Goal: Task Accomplishment & Management: Complete application form

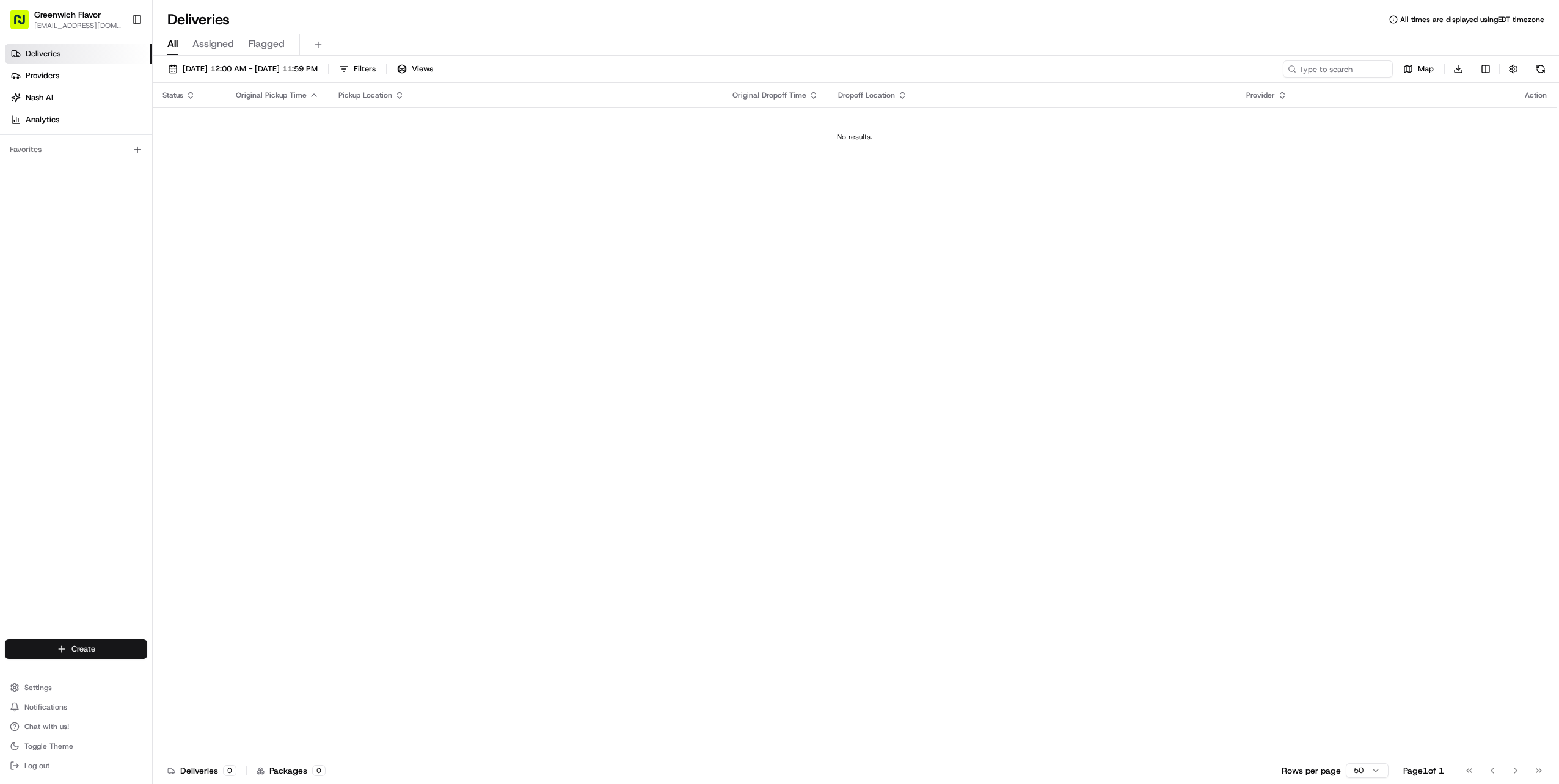
click at [79, 649] on html "Greenwich Flavor [EMAIL_ADDRESS][DOMAIN_NAME] Toggle Sidebar Deliveries Provide…" at bounding box center [780, 392] width 1559 height 784
click at [222, 675] on link "Delivery" at bounding box center [220, 672] width 136 height 22
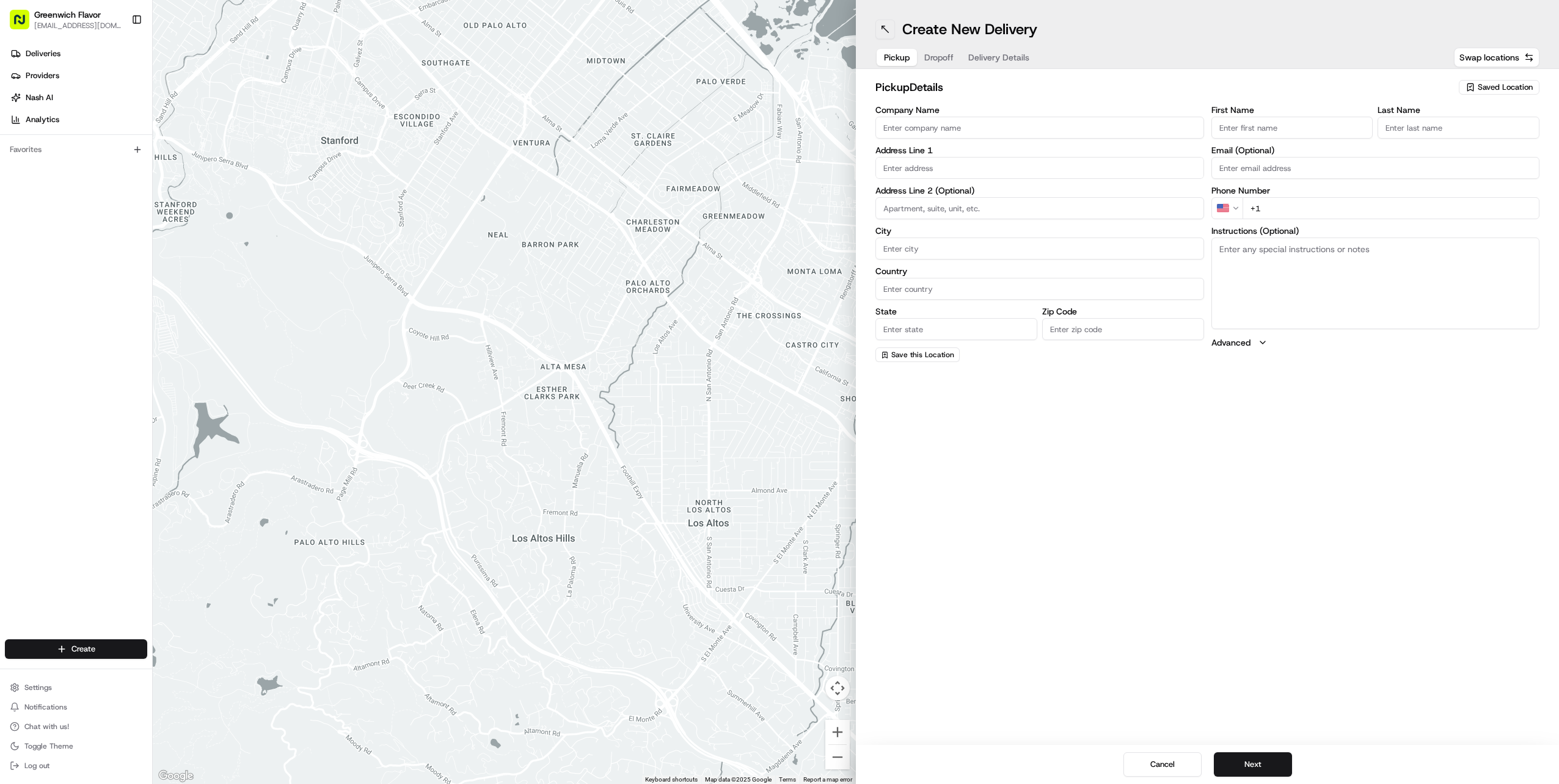
drag, startPoint x: 887, startPoint y: 31, endPoint x: 879, endPoint y: 24, distance: 10.6
click at [887, 31] on button at bounding box center [885, 29] width 19 height 19
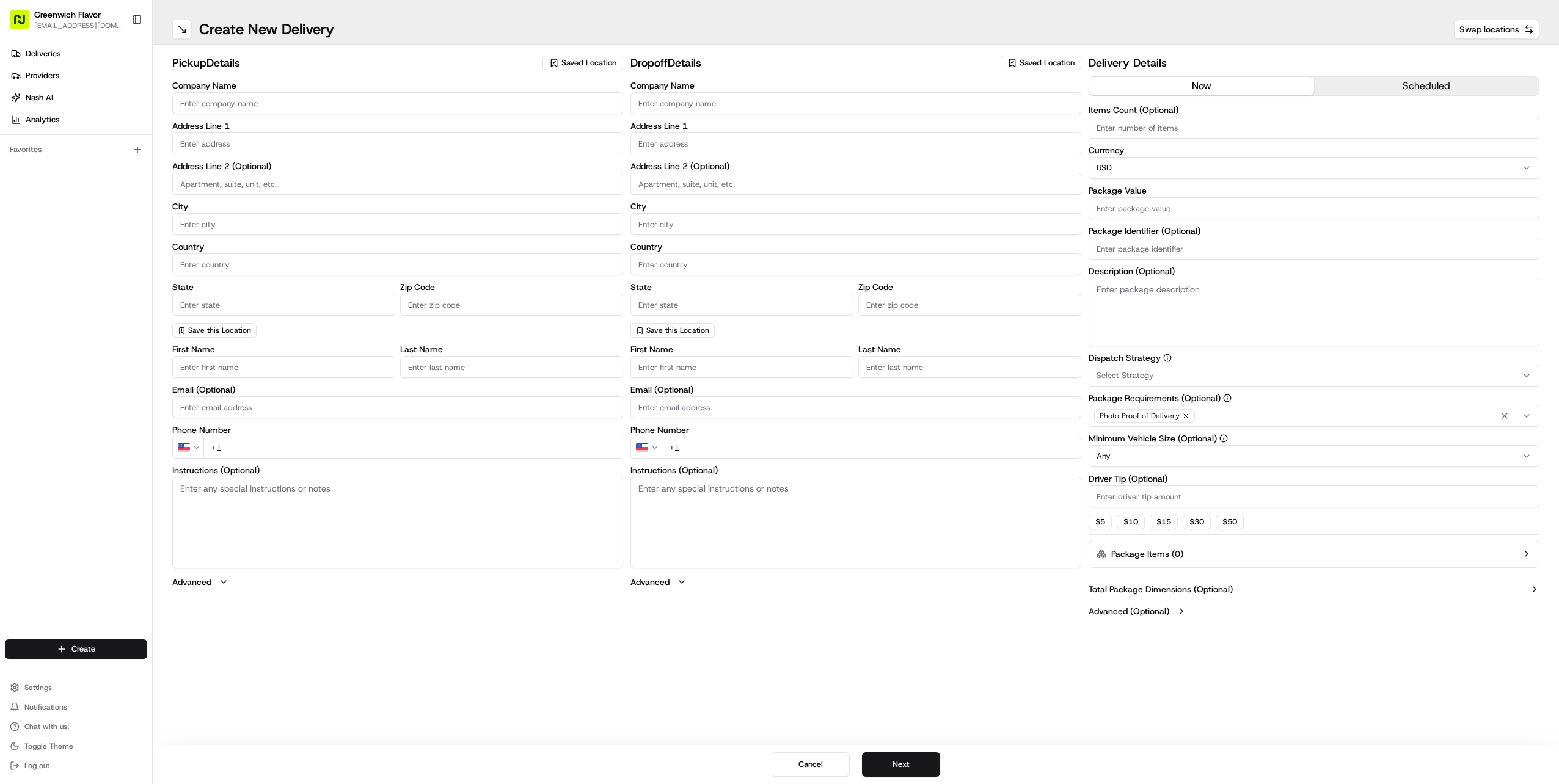
click at [580, 63] on span "Saved Location" at bounding box center [589, 63] width 55 height 11
click at [581, 106] on span "Greenwich Flavor" at bounding box center [638, 109] width 150 height 11
type input "Greenwich Flavor"
type input "[STREET_ADDRESS][PERSON_NAME]"
type input "[GEOGRAPHIC_DATA]"
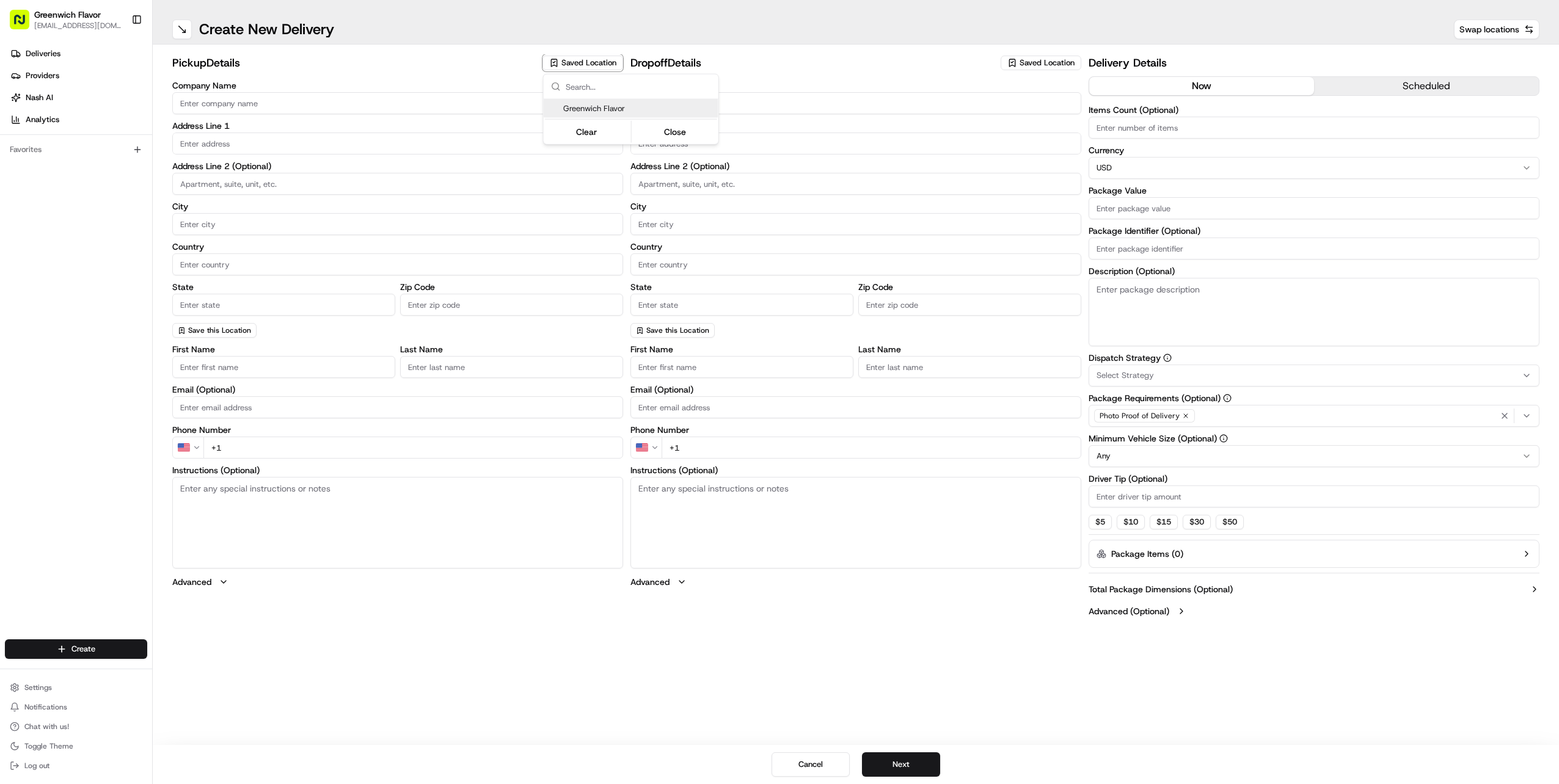
type input "US"
type input "CT"
type input "06830"
type input "Manager"
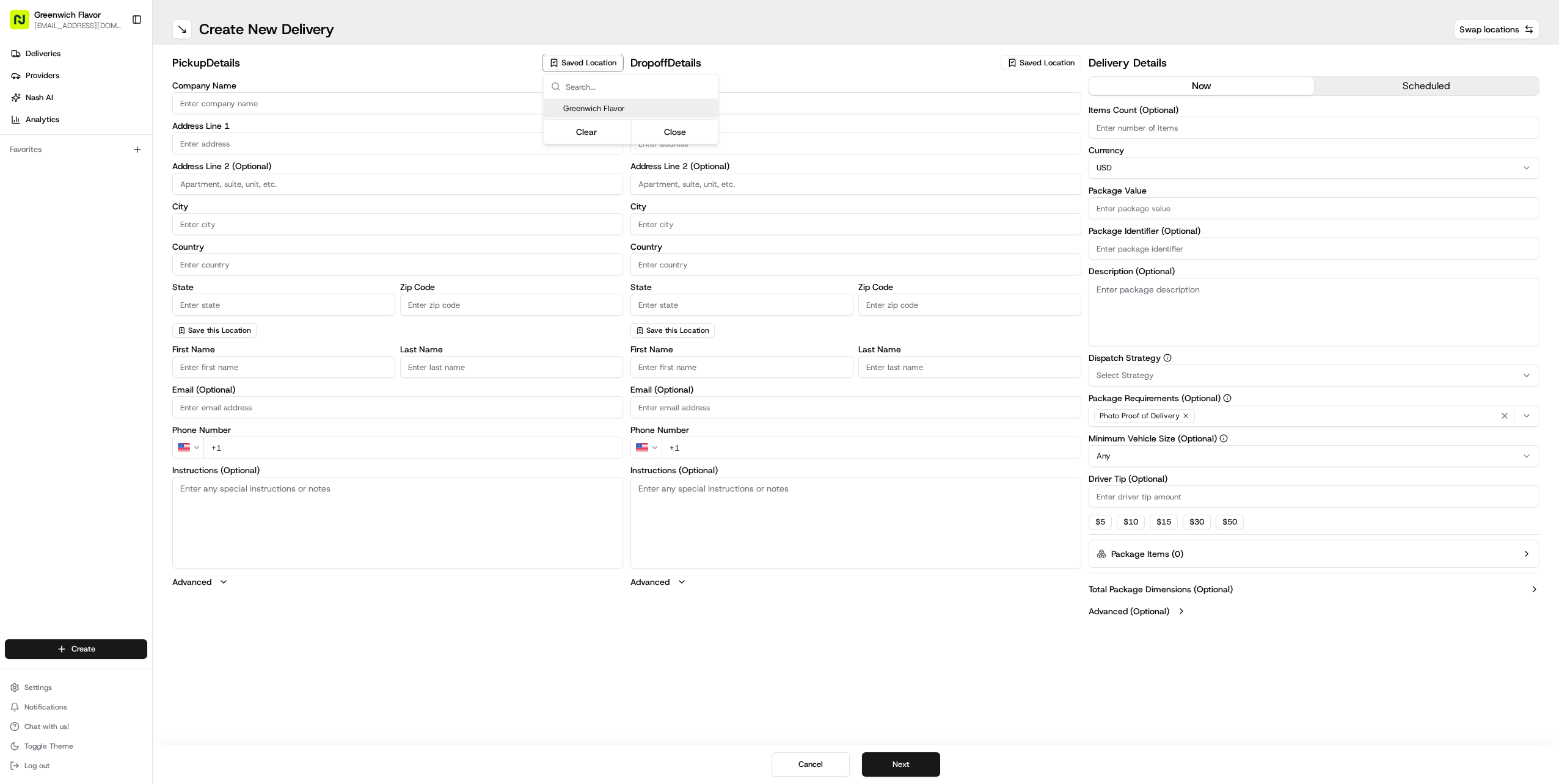
type input "[PHONE_NUMBER]"
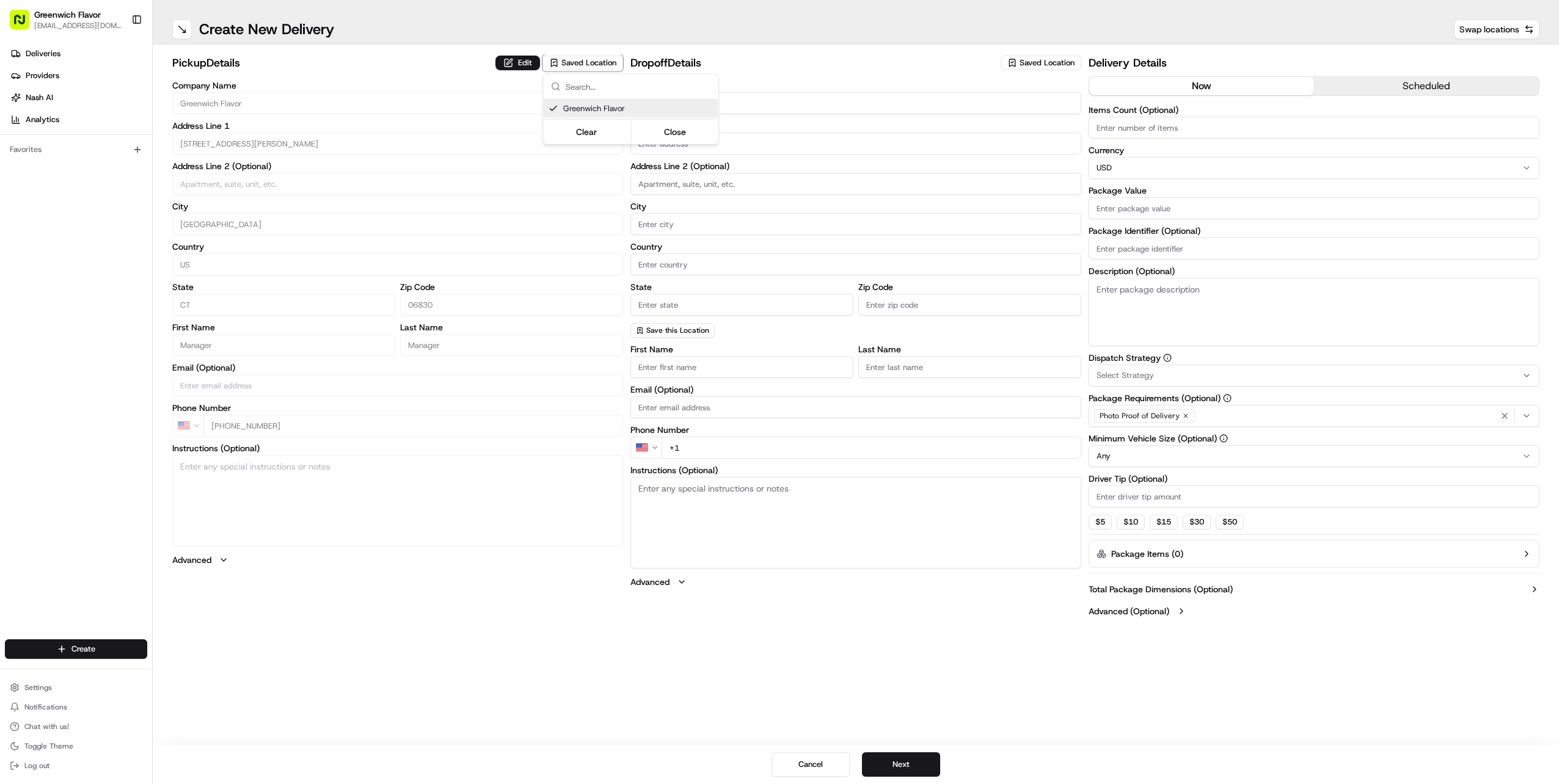
click at [444, 106] on html "Greenwich Flavor [EMAIL_ADDRESS][DOMAIN_NAME] Toggle Sidebar Deliveries Provide…" at bounding box center [780, 392] width 1559 height 784
click at [764, 102] on input "Company Name" at bounding box center [855, 104] width 451 height 22
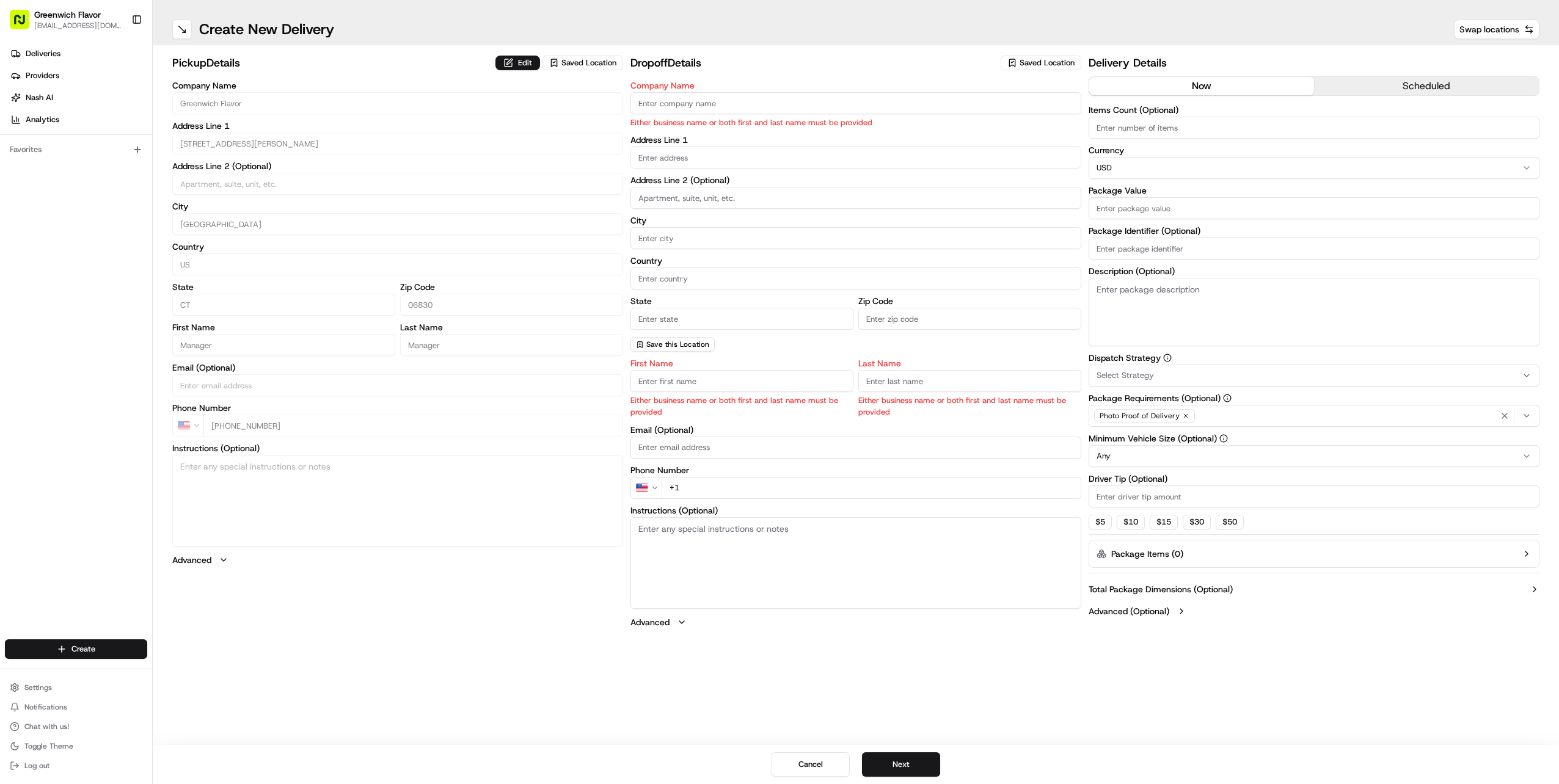
click at [738, 100] on input "Company Name" at bounding box center [855, 104] width 451 height 22
type input "H"
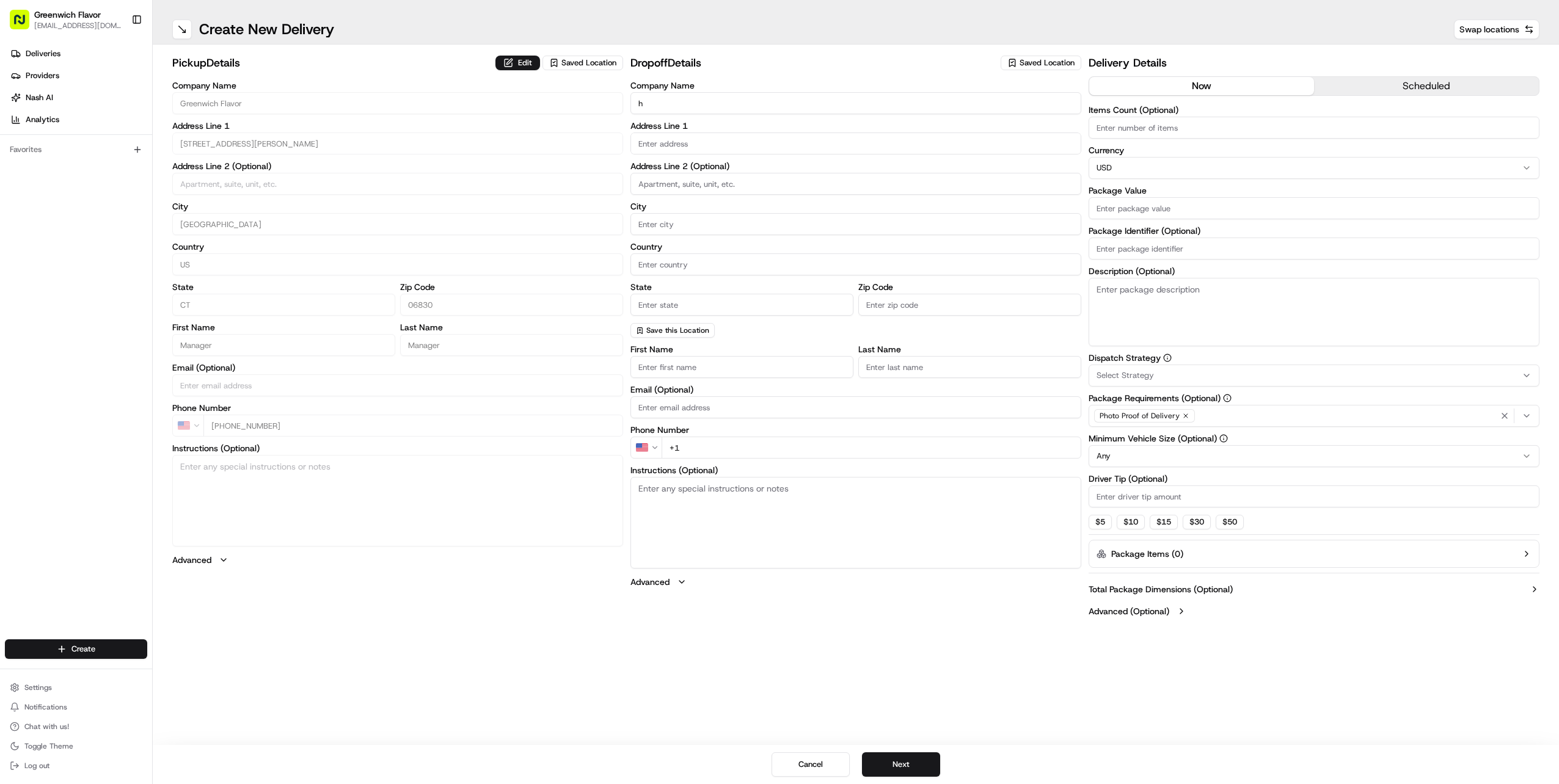
click at [611, 106] on div "pickup Details Edit Saved Location Company Name Greenwich Flavor Address Line 1…" at bounding box center [855, 339] width 1367 height 568
type input "h"
type input "HEXCEL CORPORATION"
click at [704, 145] on input "text" at bounding box center [855, 143] width 451 height 22
click at [736, 168] on div "[STREET_ADDRESS]" at bounding box center [855, 169] width 444 height 19
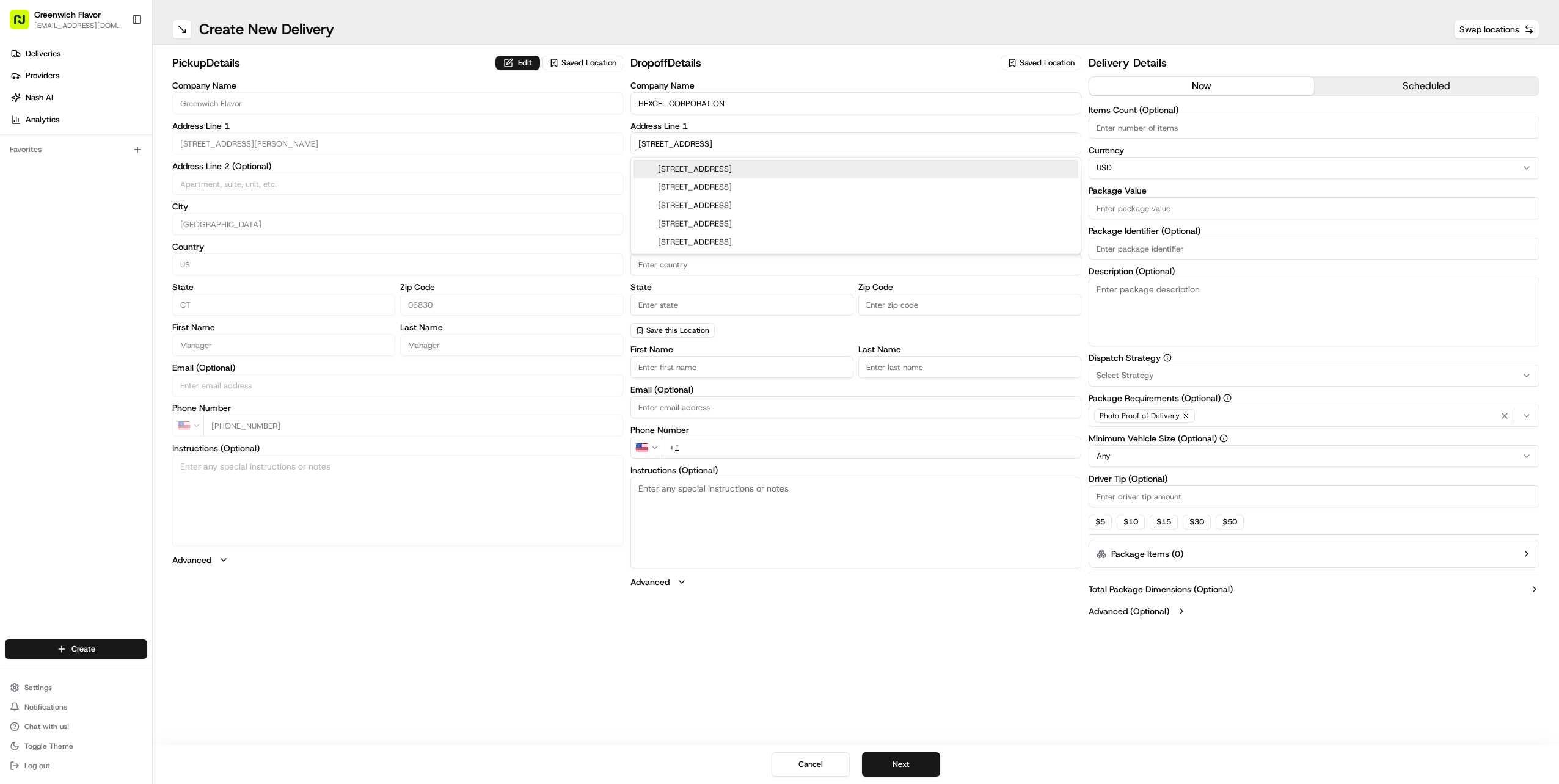
type input "[STREET_ADDRESS]"
type input "[GEOGRAPHIC_DATA]"
type input "CT"
type input "06901"
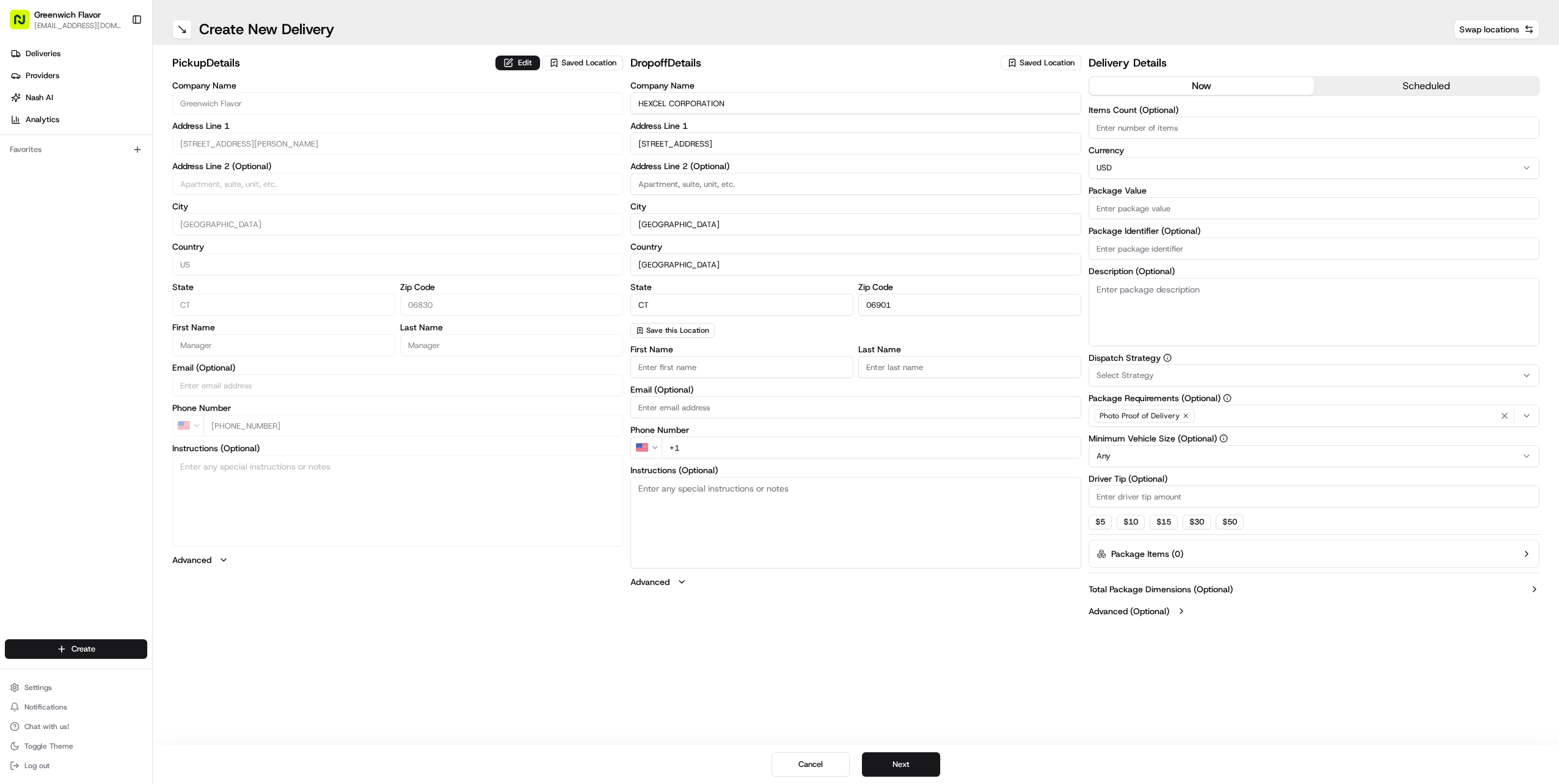
type input "[STREET_ADDRESS]"
click at [732, 180] on input at bounding box center [855, 184] width 451 height 22
drag, startPoint x: 686, startPoint y: 183, endPoint x: 692, endPoint y: 182, distance: 6.1
click at [687, 183] on input "16TH FLOOR SP 2" at bounding box center [855, 184] width 451 height 22
type input "16TH FLOOR, SP 2"
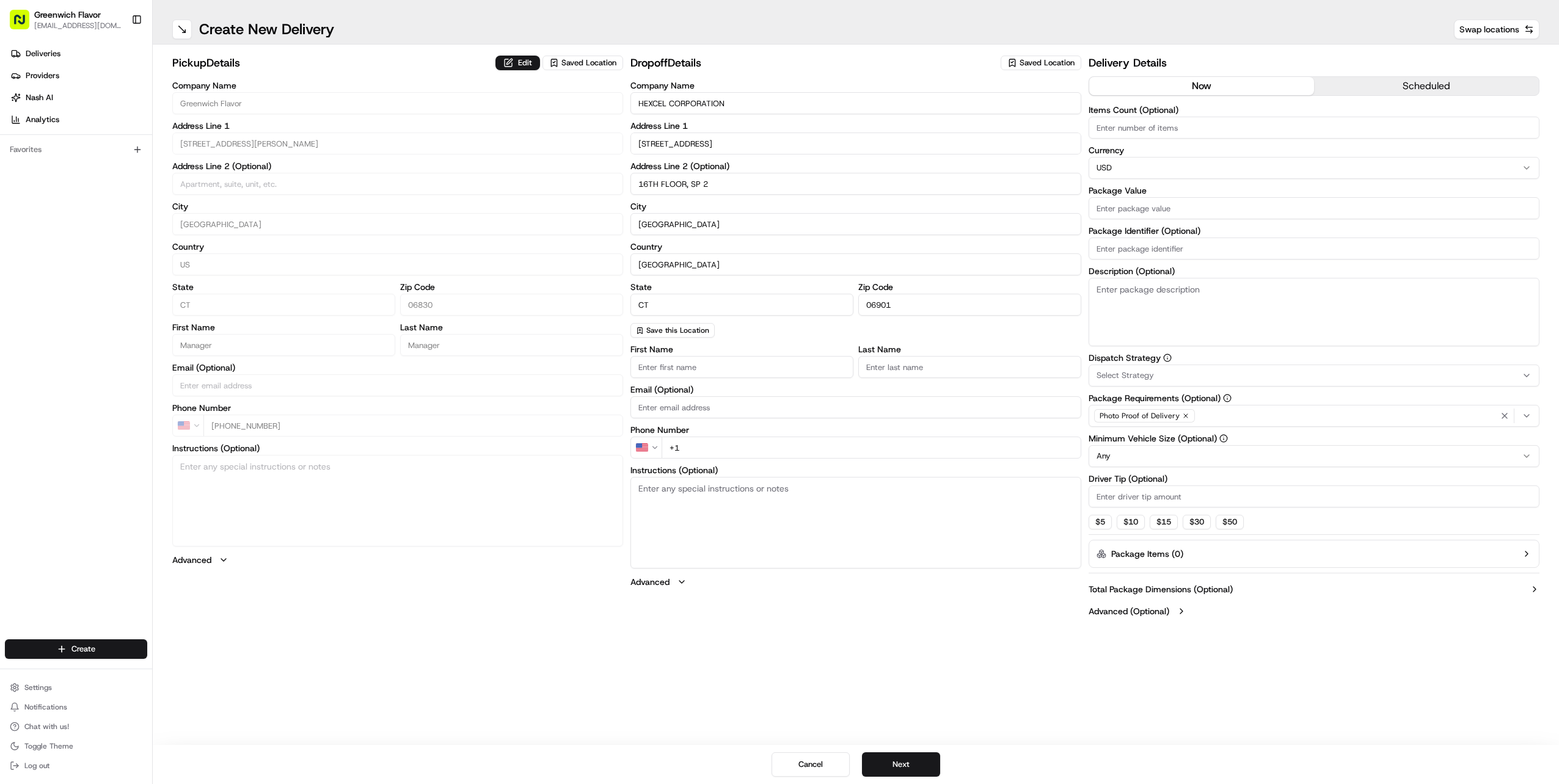
click at [765, 448] on input "+1" at bounding box center [871, 448] width 419 height 22
type input "[PHONE_NUMBER]"
click at [796, 372] on input "First Name" at bounding box center [742, 367] width 223 height 22
type input "[PERSON_NAME]"
click at [917, 367] on input "Last Name" at bounding box center [969, 367] width 223 height 22
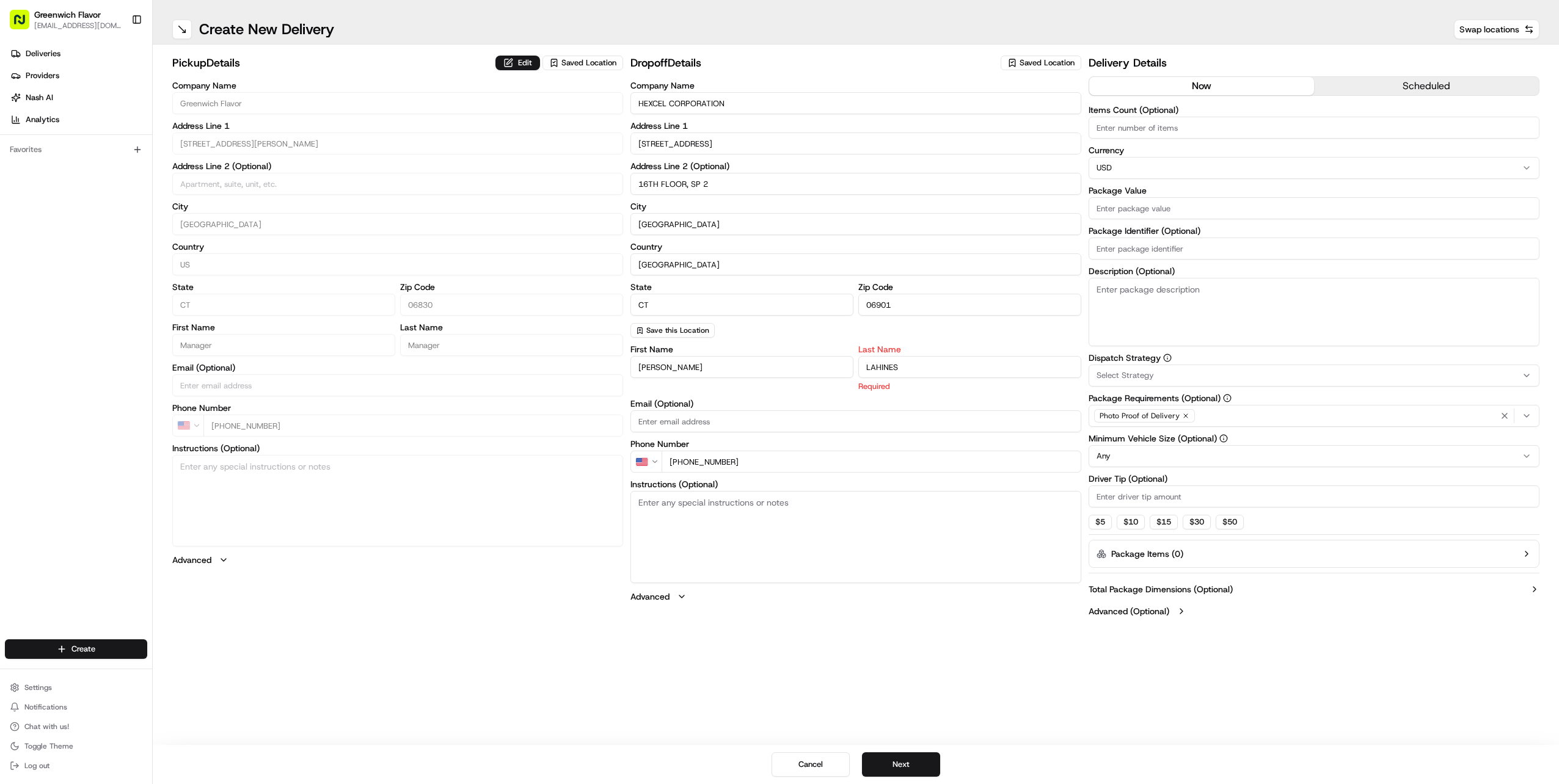
type input "LAHINES"
click at [1144, 211] on input "Package Value" at bounding box center [1314, 208] width 451 height 22
type input "204.83"
click at [1170, 495] on input "Driver Tip (Optional)" at bounding box center [1314, 497] width 451 height 22
type input "20.00"
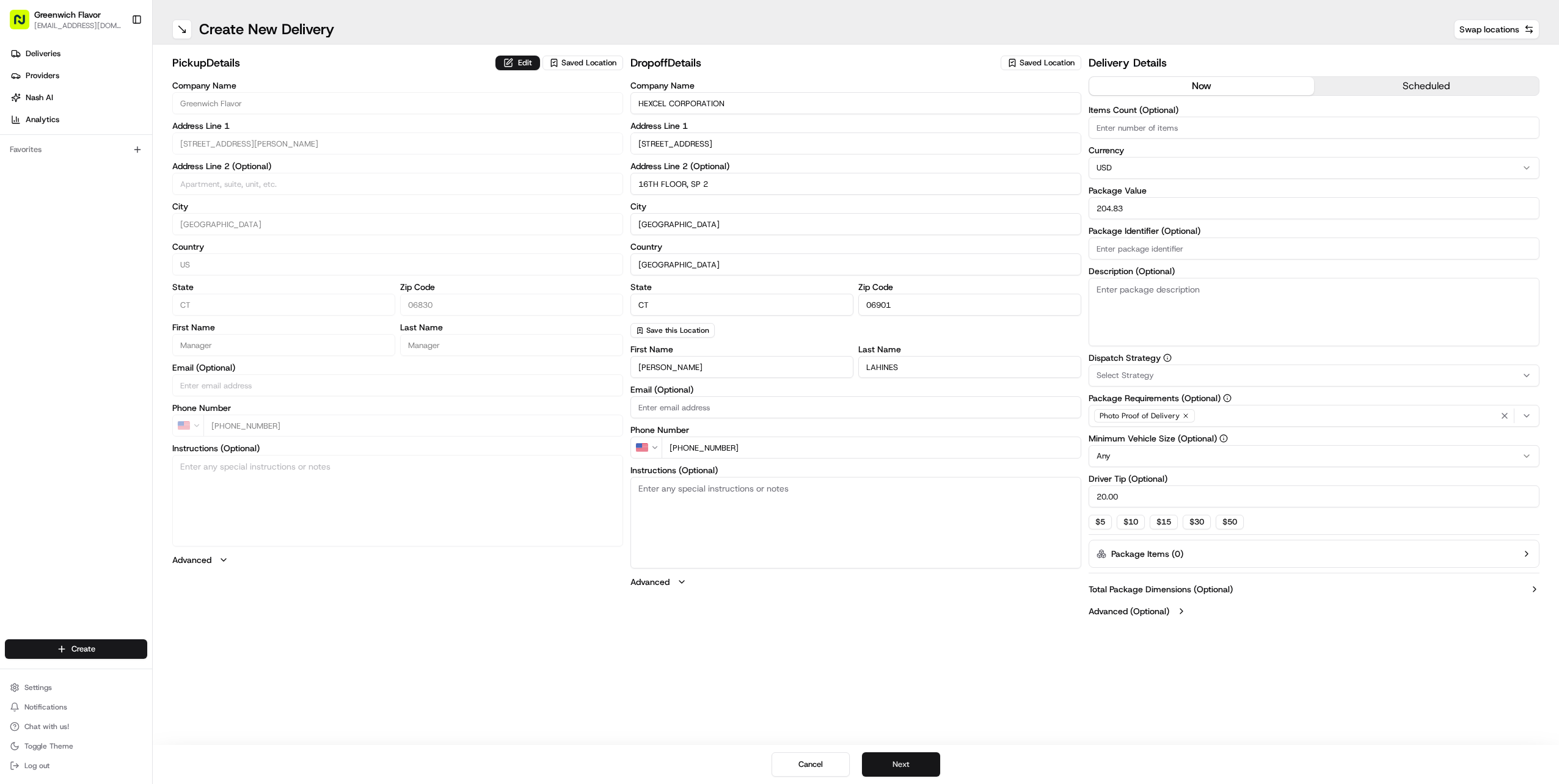
click at [904, 761] on button "Next" at bounding box center [901, 765] width 78 height 24
click at [906, 763] on button "Next" at bounding box center [901, 765] width 78 height 24
click at [914, 761] on button "Submit" at bounding box center [901, 765] width 78 height 24
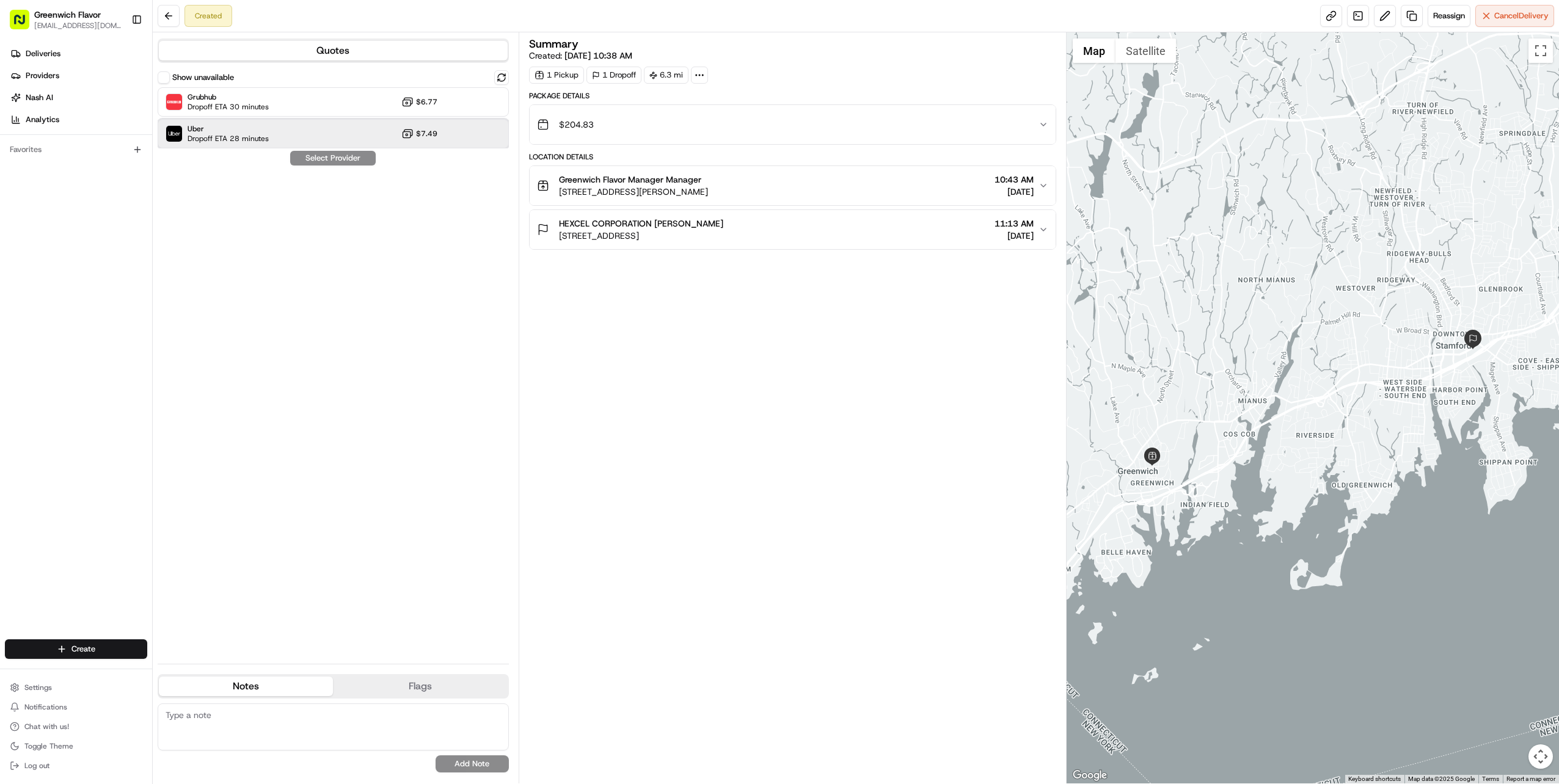
click at [438, 137] on div "Uber Dropoff ETA 28 minutes $7.49" at bounding box center [332, 134] width 351 height 30
click at [353, 157] on button "Assign Provider" at bounding box center [333, 158] width 87 height 15
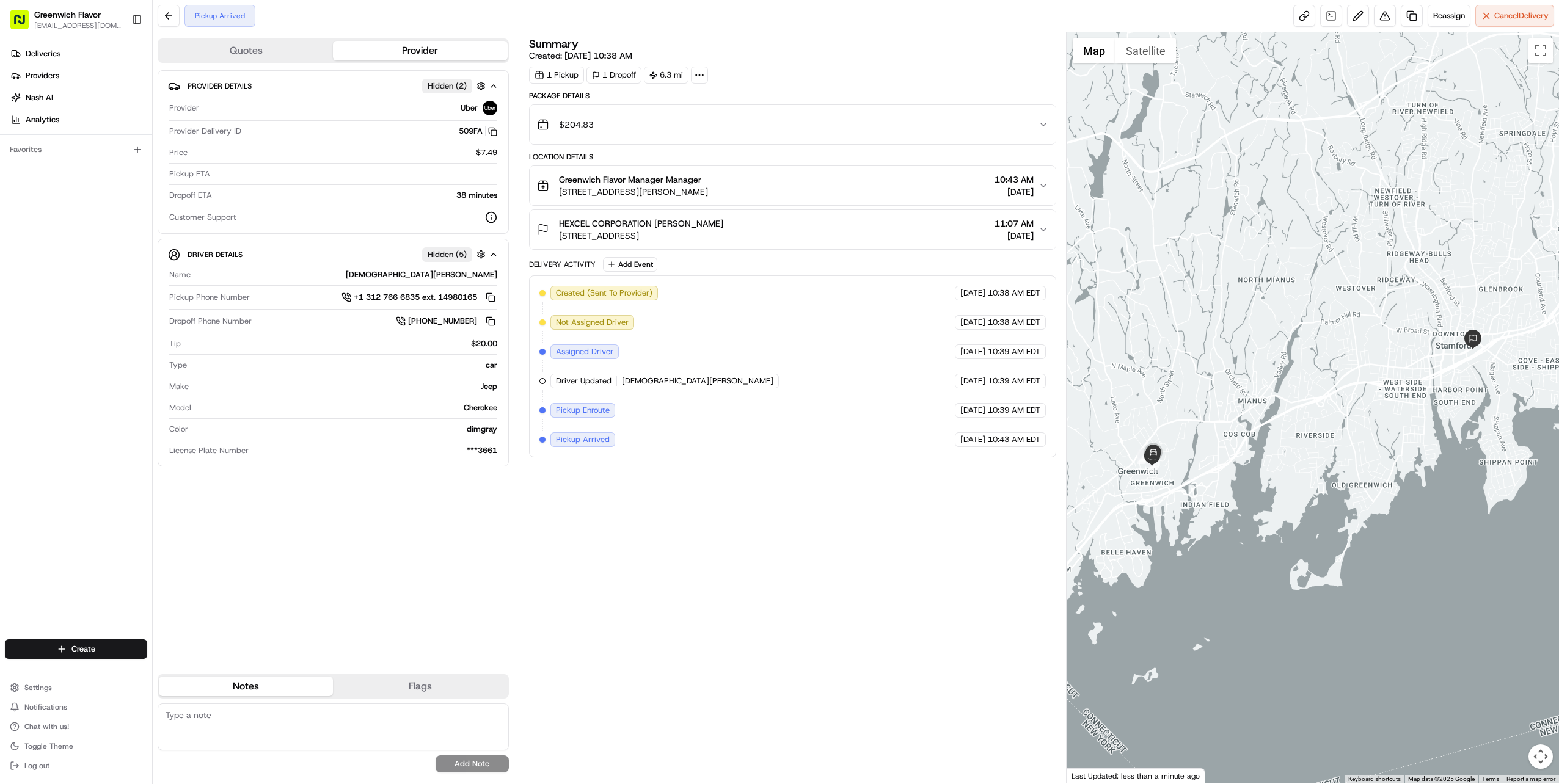
click at [228, 17] on div "Pickup Arrived" at bounding box center [219, 16] width 71 height 22
click at [168, 14] on button at bounding box center [168, 16] width 22 height 22
